Goal: Task Accomplishment & Management: Complete application form

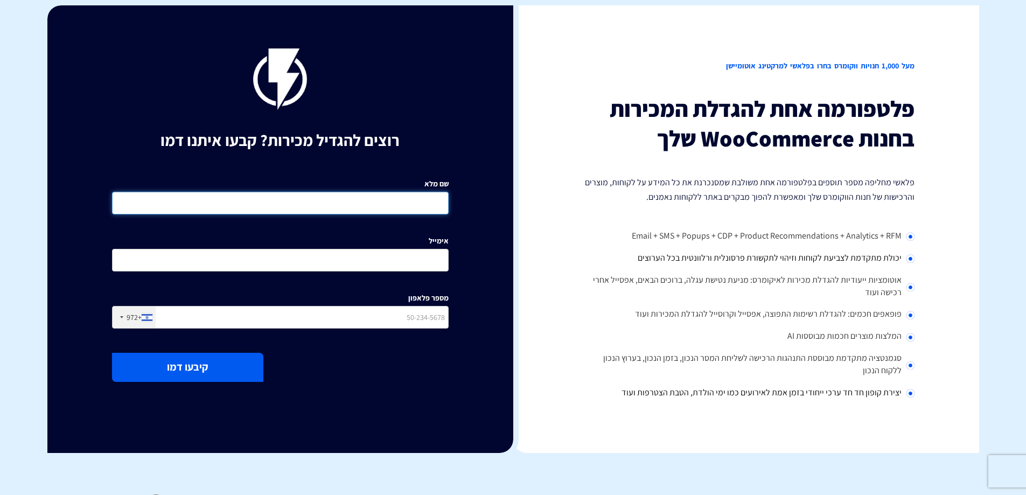
click at [345, 205] on input "שם מלא" at bounding box center [280, 203] width 337 height 23
type input "[PERSON_NAME]"
type input "[EMAIL_ADDRESS][DOMAIN_NAME]"
type input "0542311123"
click at [181, 369] on button "קיבעו דמו" at bounding box center [187, 367] width 151 height 29
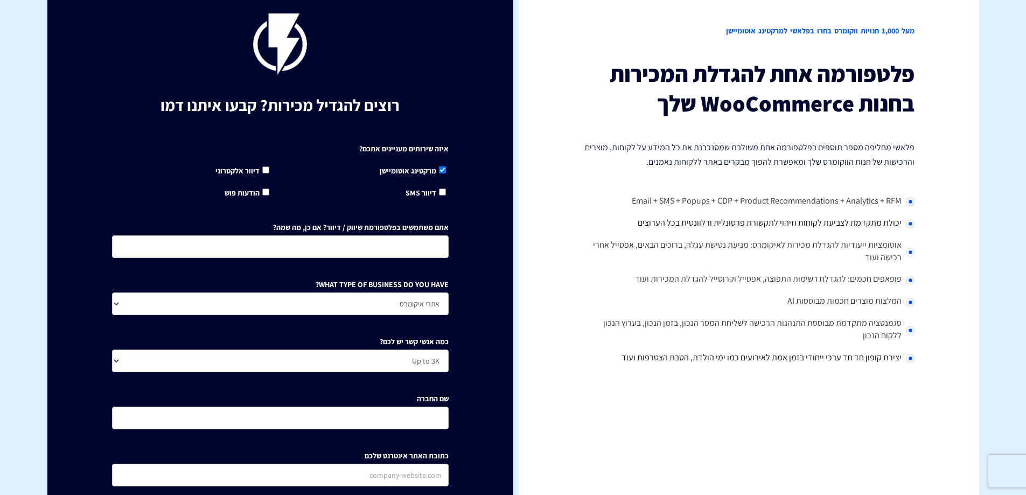
scroll to position [54, 0]
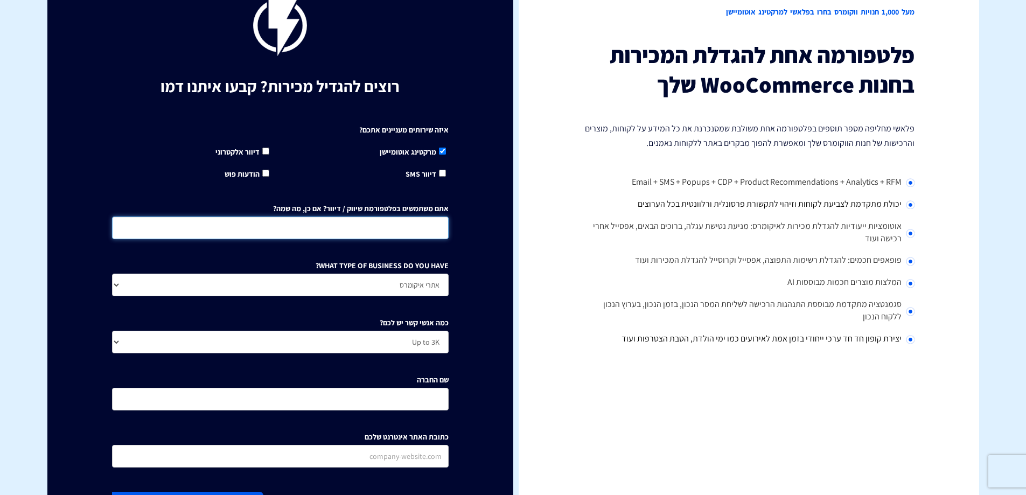
click at [421, 227] on input "אתם משתמשים בפלטפורמת שיווק / דיוור? אם כן, מה שמה?" at bounding box center [280, 228] width 337 height 23
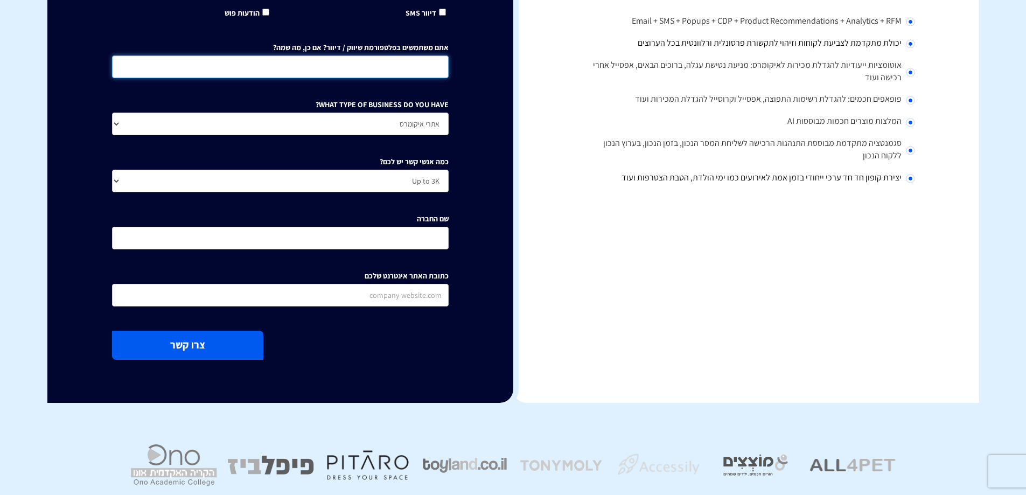
scroll to position [216, 0]
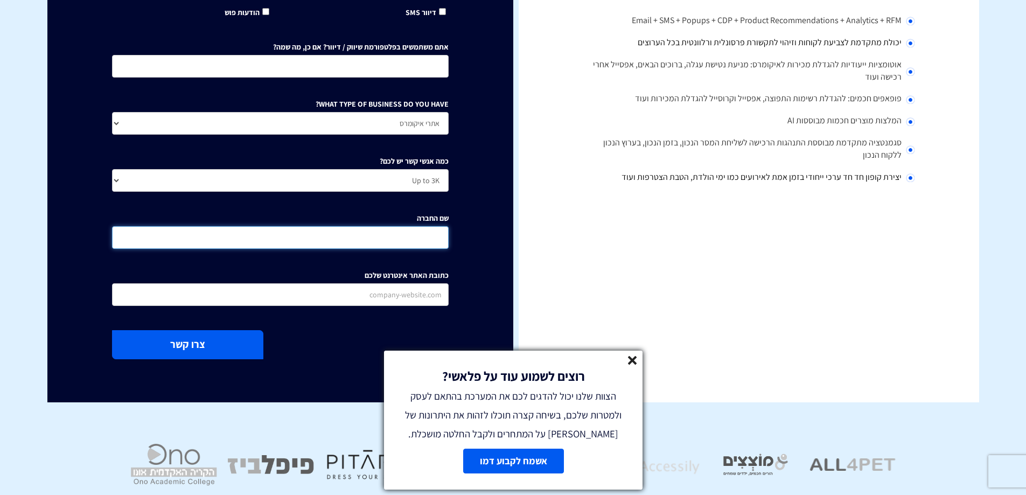
click at [412, 232] on input "שם החברה" at bounding box center [280, 237] width 337 height 23
type input "פתרונות איכות"
click at [402, 290] on input "כתובת האתר אינטרנט שלכם" at bounding box center [280, 294] width 337 height 23
drag, startPoint x: 403, startPoint y: 294, endPoint x: 539, endPoint y: 298, distance: 136.4
click at [543, 297] on div "מעל 1,000 חנויות ווקומרס בחרו בפלאשי למרקטינג אוטומיישן פלטפורמה אחת להגדלת המכ…" at bounding box center [513, 96] width 932 height 613
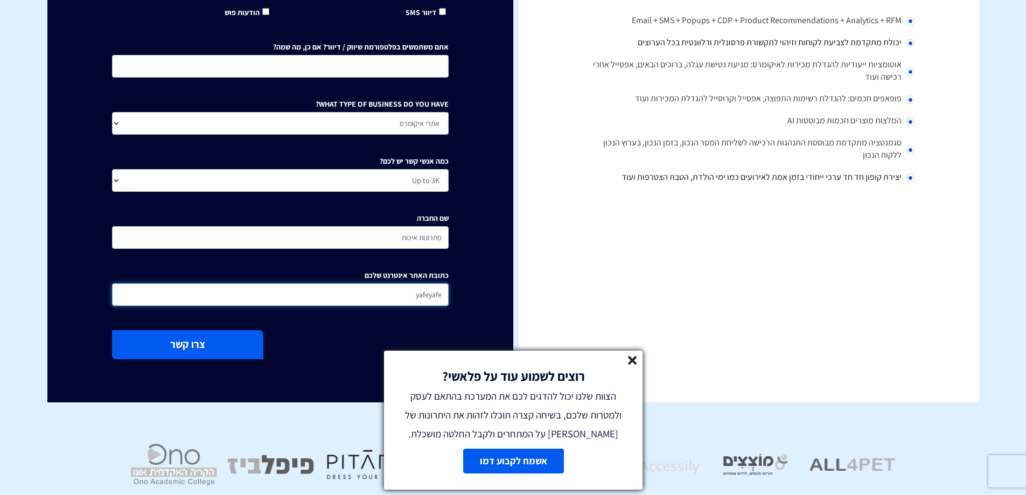
type input "yafeyafe"
click at [221, 339] on button "צרו קשר" at bounding box center [187, 344] width 151 height 29
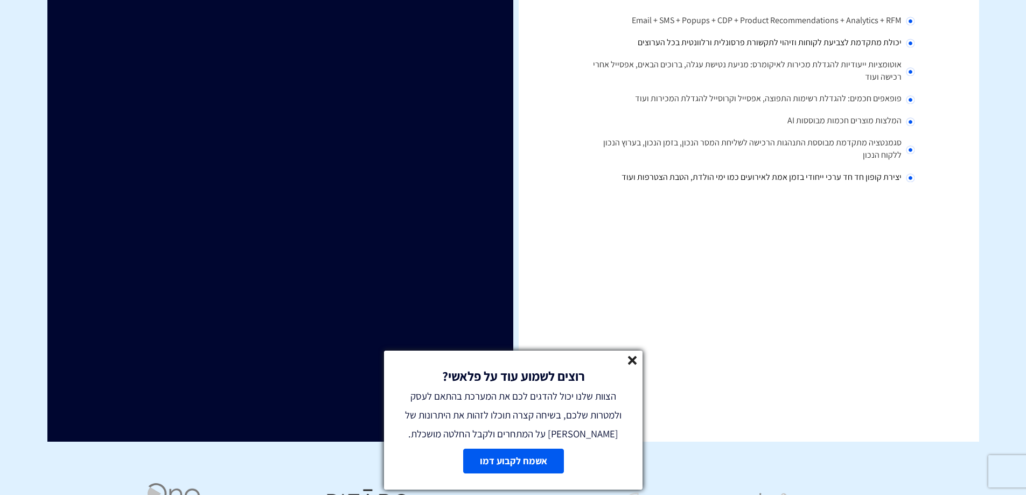
click at [633, 360] on line at bounding box center [633, 361] width 8 height 8
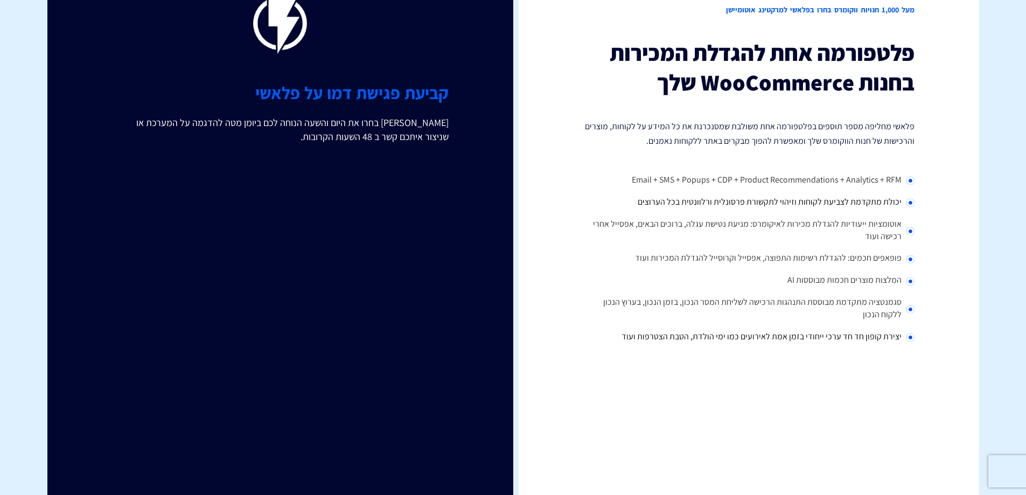
scroll to position [0, 0]
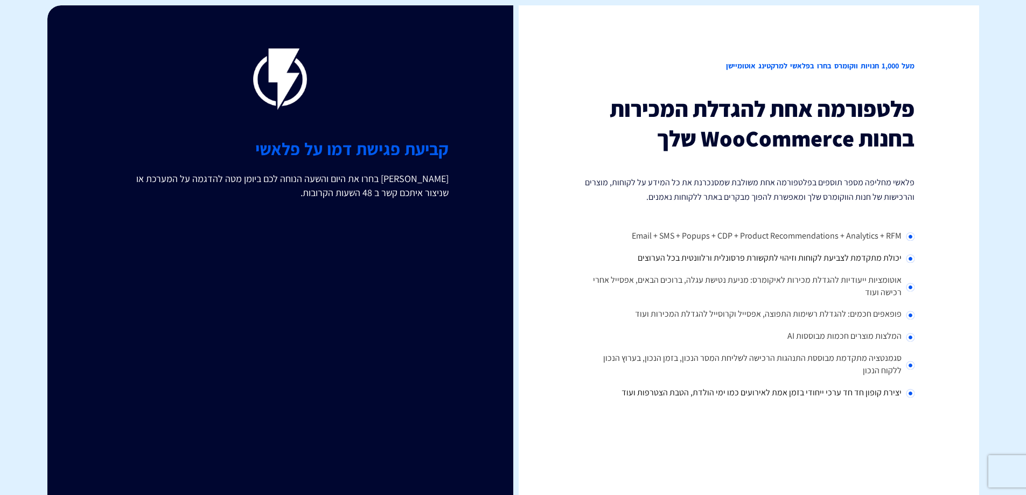
click at [796, 465] on div "מעל 1,000 חנויות ווקומרס בחרו בפלאשי למרקטינג אוטומיישן פלטפורמה אחת להגדלת המכ…" at bounding box center [746, 331] width 466 height 652
